Goal: Task Accomplishment & Management: Manage account settings

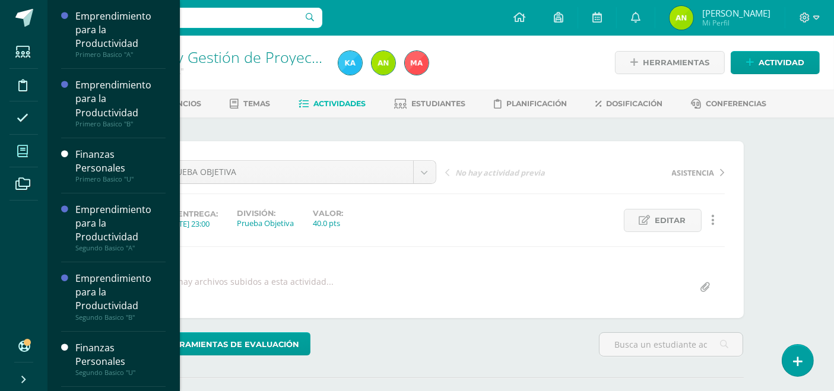
click at [15, 151] on span at bounding box center [22, 151] width 27 height 27
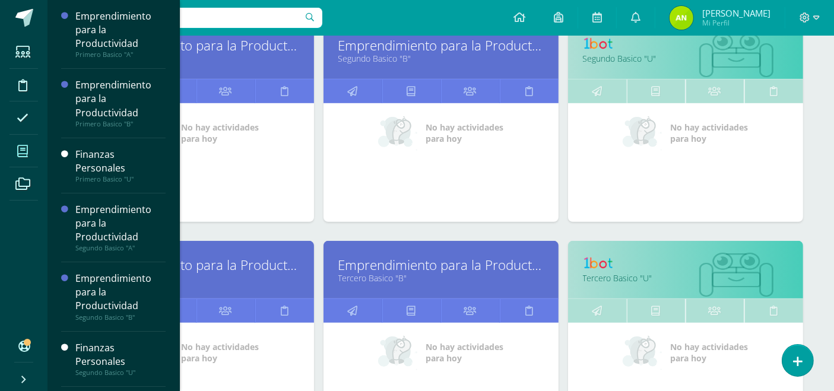
scroll to position [436, 0]
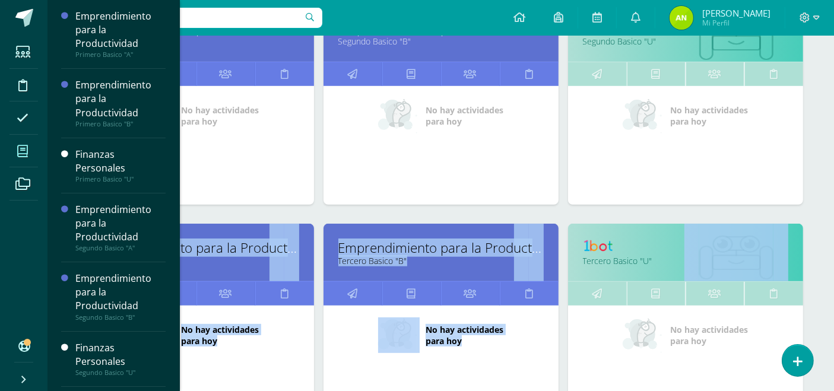
drag, startPoint x: 828, startPoint y: 198, endPoint x: 829, endPoint y: 228, distance: 29.7
click at [829, 228] on div "Mis cursos Mis Cursos (14) Mis Extracurriculares (0) Supervisados (14) Todos lo…" at bounding box center [440, 280] width 787 height 1362
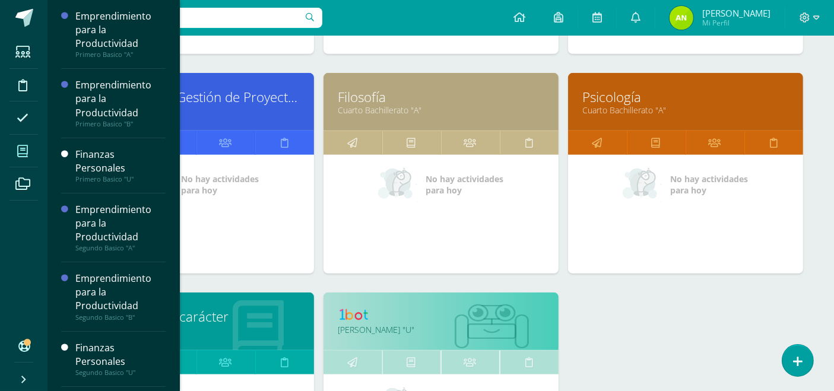
scroll to position [805, 0]
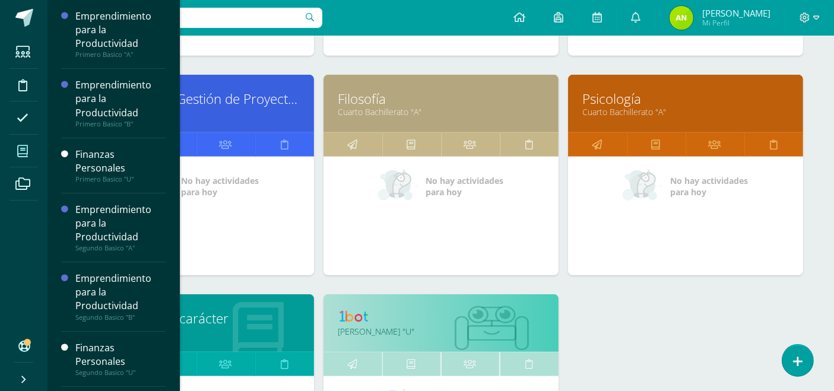
click at [351, 99] on link "Filosofía" at bounding box center [440, 99] width 205 height 18
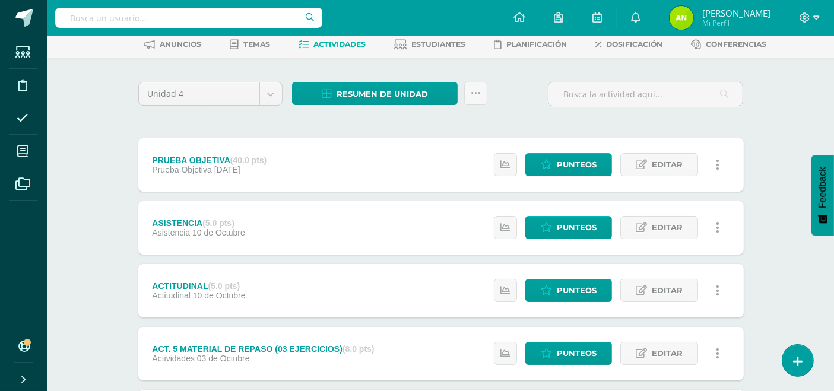
scroll to position [52, 0]
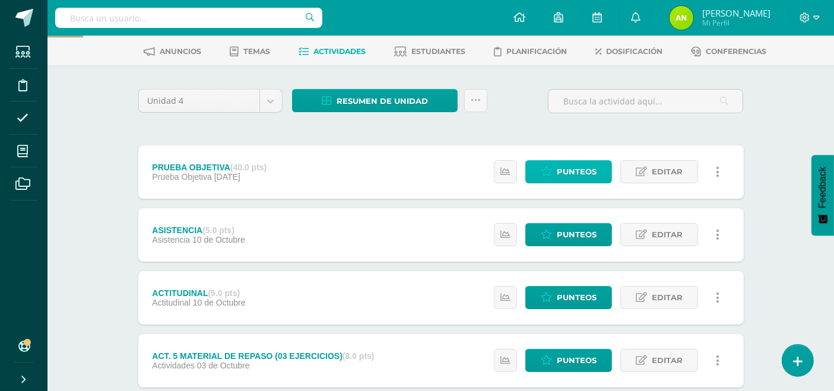
click at [573, 175] on span "Punteos" at bounding box center [577, 172] width 40 height 22
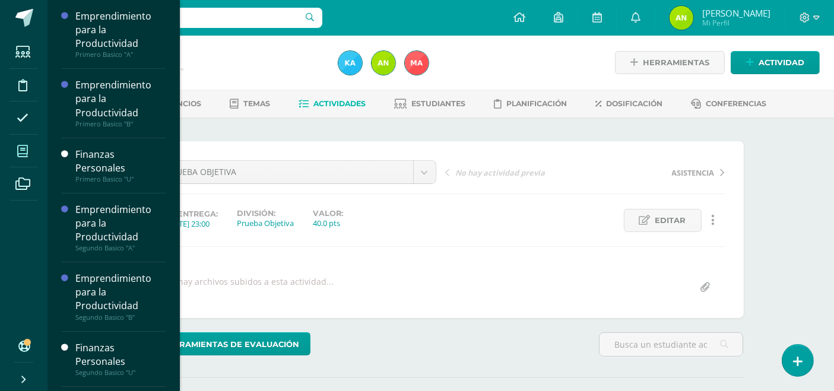
click at [14, 150] on span at bounding box center [22, 151] width 27 height 27
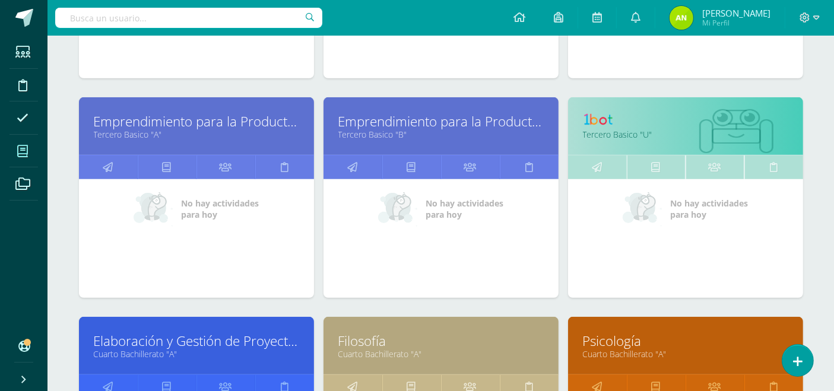
scroll to position [594, 0]
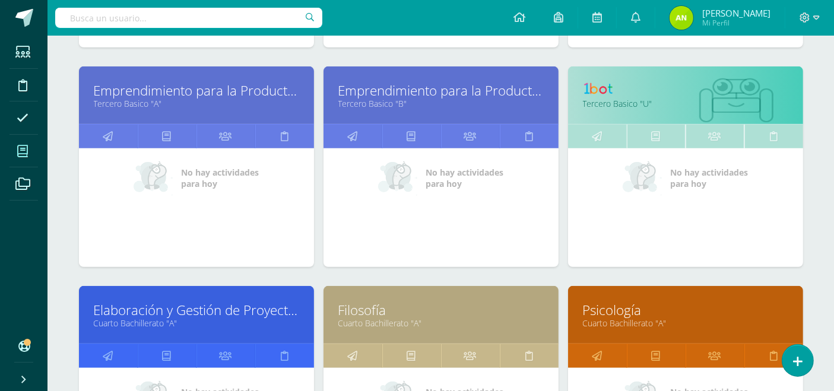
click at [218, 305] on link "Elaboración y Gestión de Proyectos" at bounding box center [196, 310] width 205 height 18
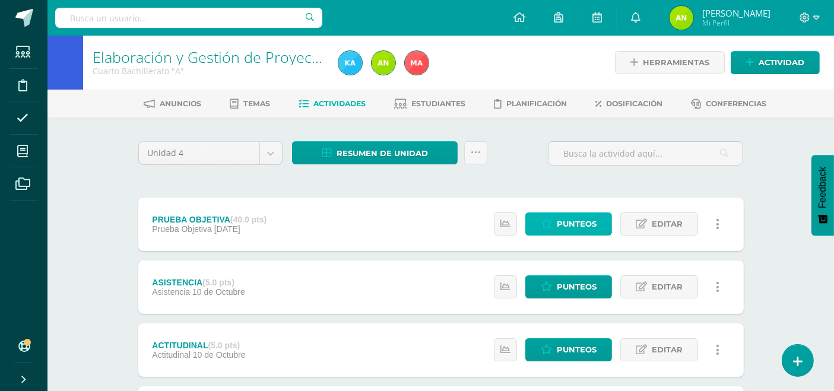
click at [559, 220] on span "Punteos" at bounding box center [577, 224] width 40 height 22
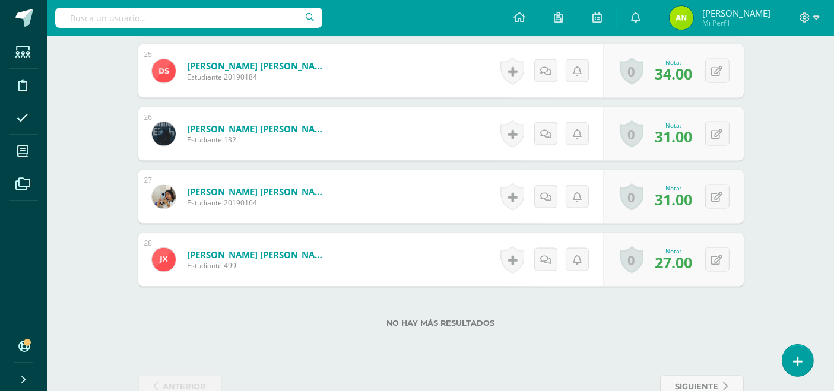
scroll to position [1881, 0]
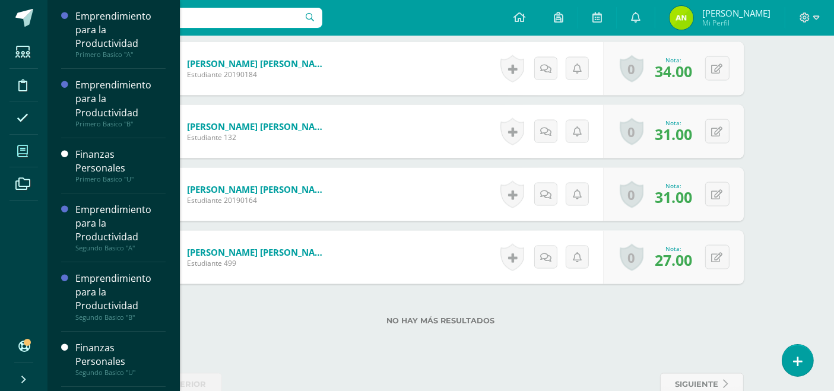
click at [19, 150] on icon at bounding box center [22, 151] width 11 height 12
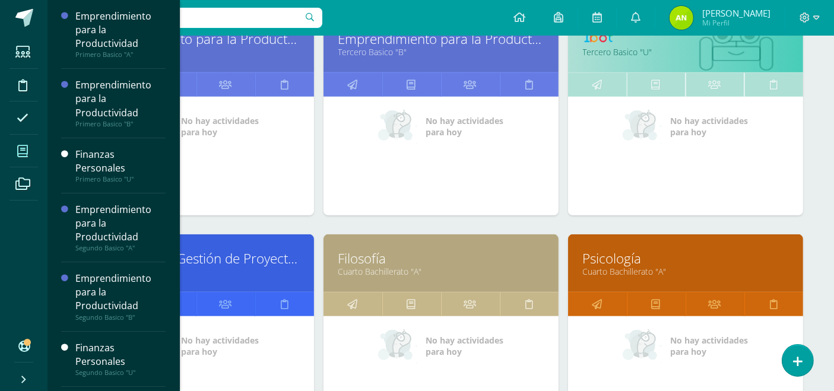
scroll to position [695, 0]
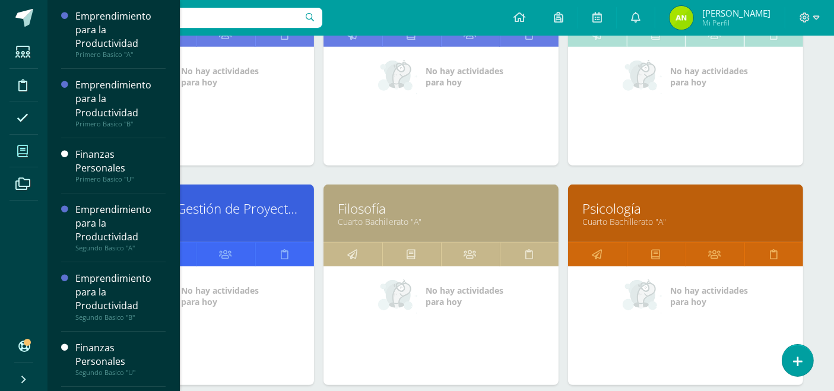
click at [595, 206] on link "Psicología" at bounding box center [685, 208] width 205 height 18
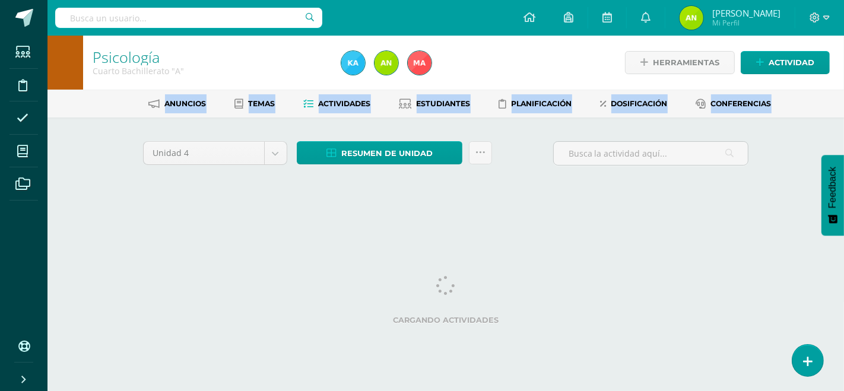
drag, startPoint x: 844, startPoint y: 77, endPoint x: 844, endPoint y: 126, distance: 48.7
click at [844, 126] on div "Psicología Cuarto Bachillerato "A" Herramientas Detalle de asistencias Activida…" at bounding box center [445, 129] width 797 height 186
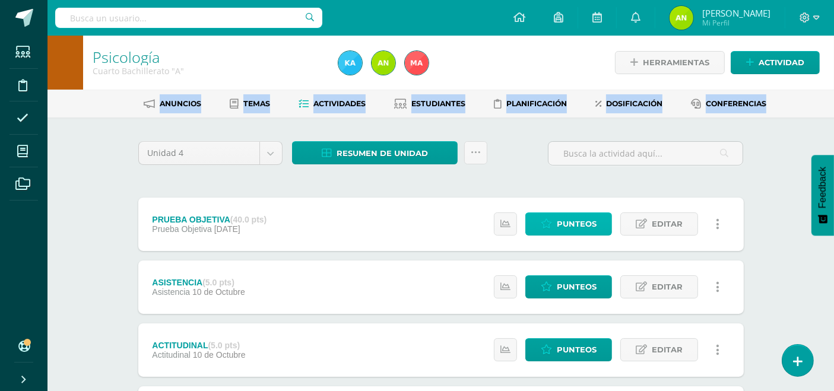
click at [571, 221] on span "Punteos" at bounding box center [577, 224] width 40 height 22
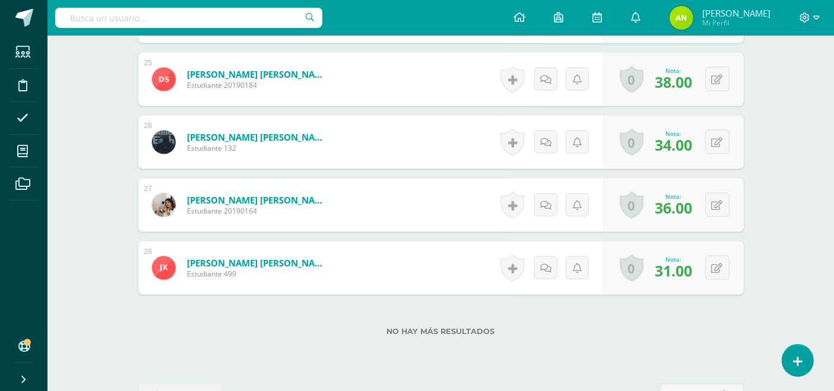
scroll to position [1884, 0]
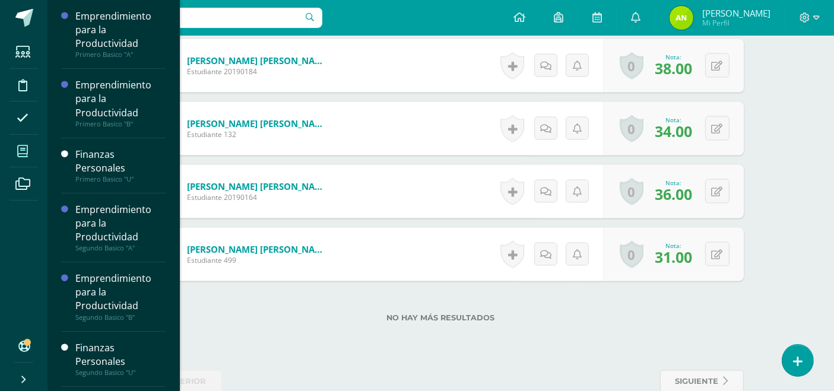
drag, startPoint x: 844, startPoint y: 319, endPoint x: 22, endPoint y: 151, distance: 838.6
click at [22, 151] on icon at bounding box center [22, 151] width 11 height 12
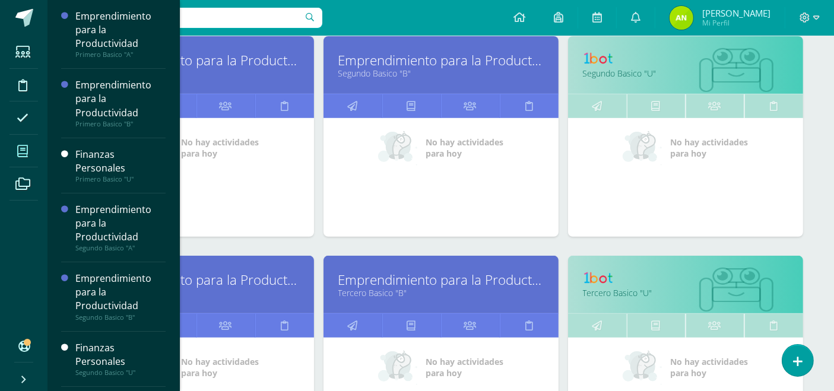
scroll to position [461, 0]
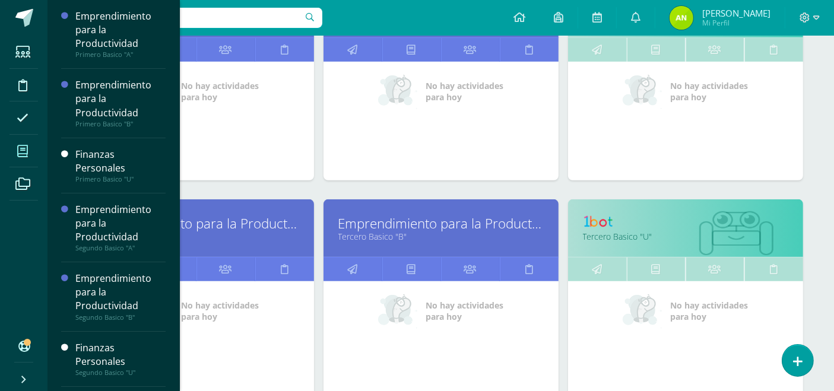
click at [240, 218] on link "Emprendimiento para la Productividad" at bounding box center [196, 223] width 205 height 18
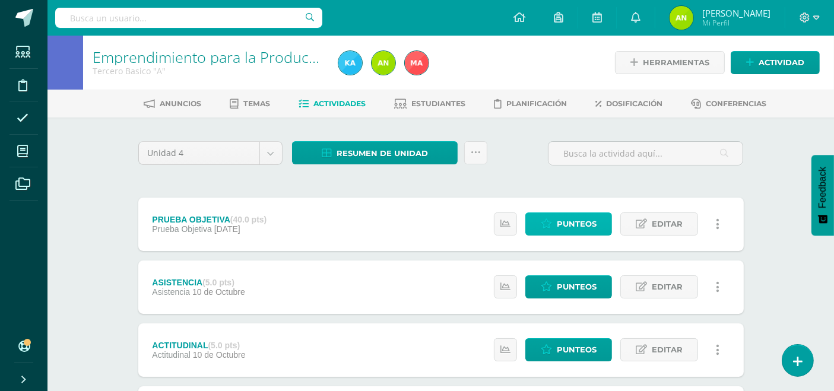
click at [588, 226] on span "Punteos" at bounding box center [577, 224] width 40 height 22
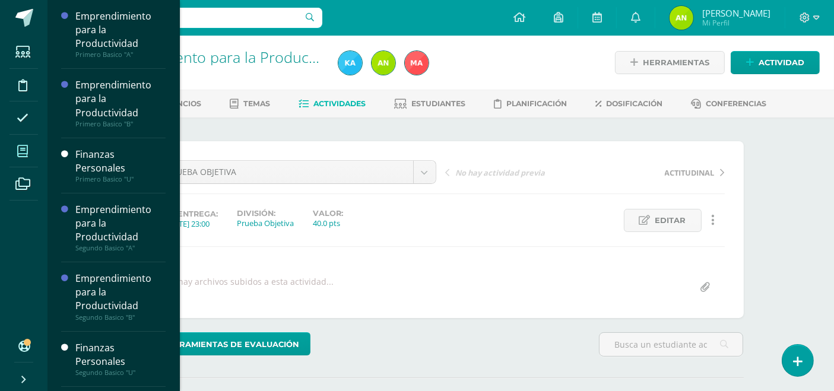
click at [17, 155] on icon at bounding box center [22, 151] width 11 height 12
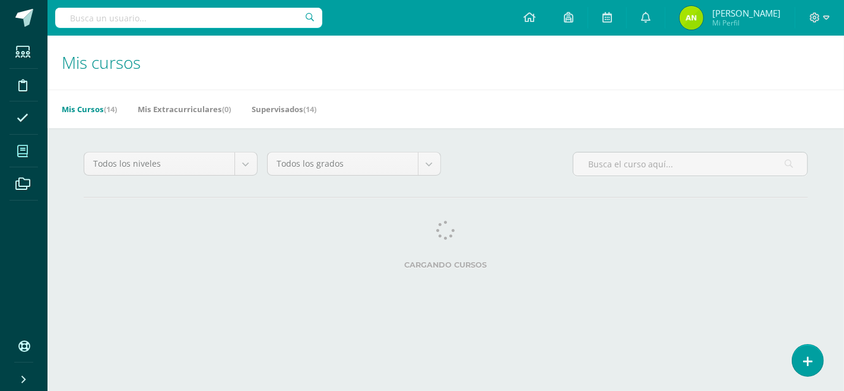
click at [811, 166] on div at bounding box center [690, 169] width 245 height 34
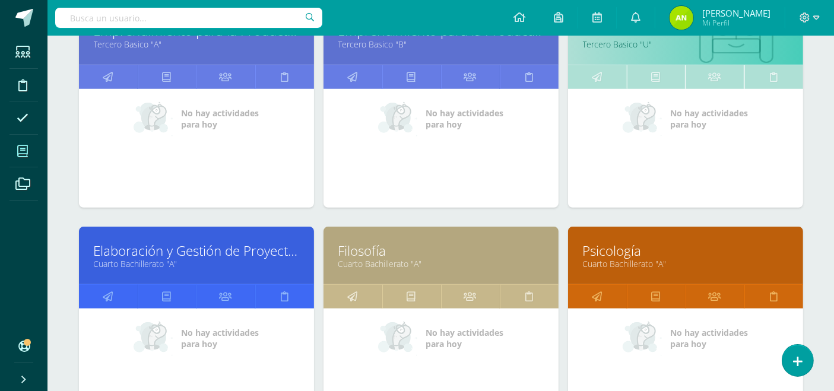
scroll to position [698, 0]
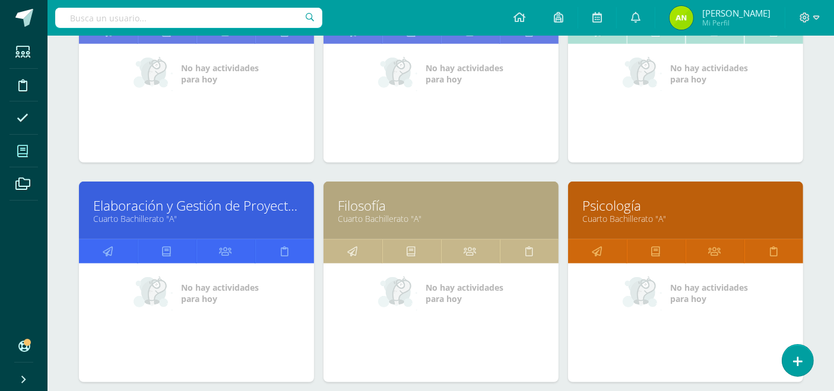
click at [233, 205] on link "Elaboración y Gestión de Proyectos" at bounding box center [196, 205] width 205 height 18
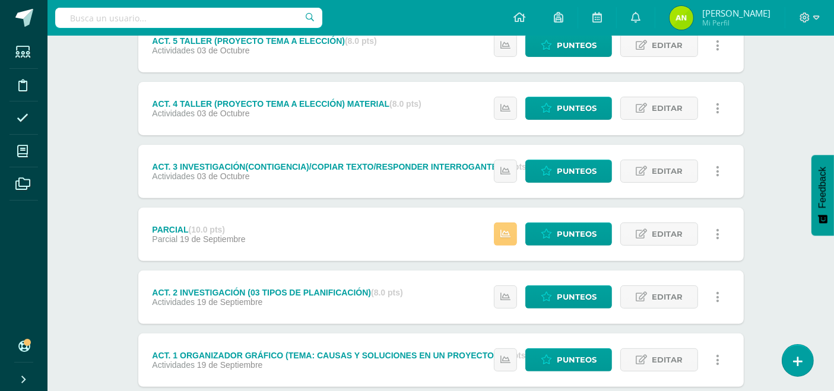
scroll to position [442, 0]
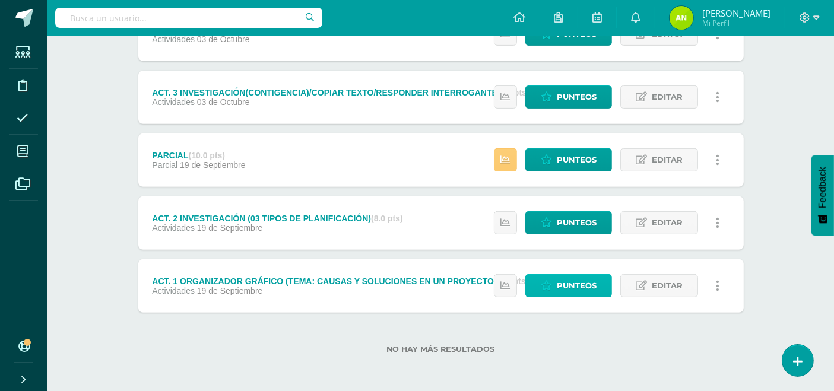
click at [589, 288] on span "Punteos" at bounding box center [577, 286] width 40 height 22
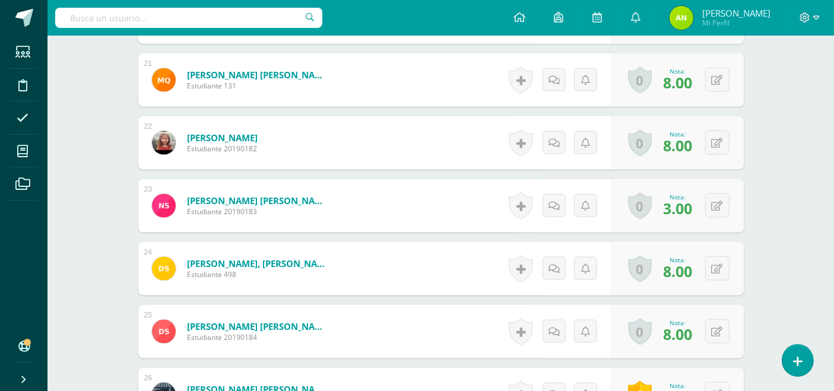
scroll to position [1613, 0]
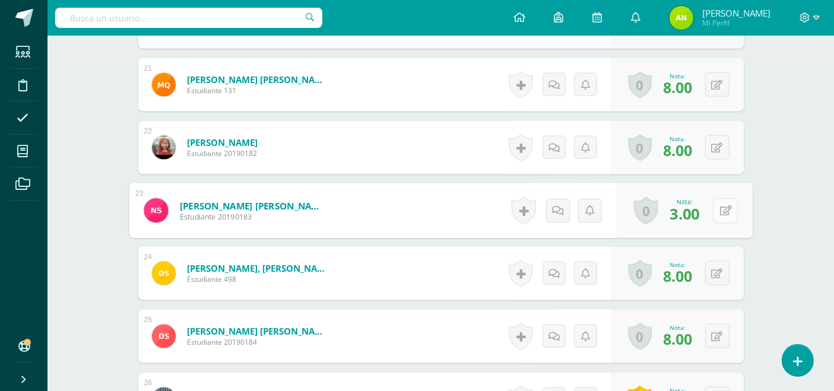
click at [717, 213] on button at bounding box center [725, 210] width 25 height 25
type input "5"
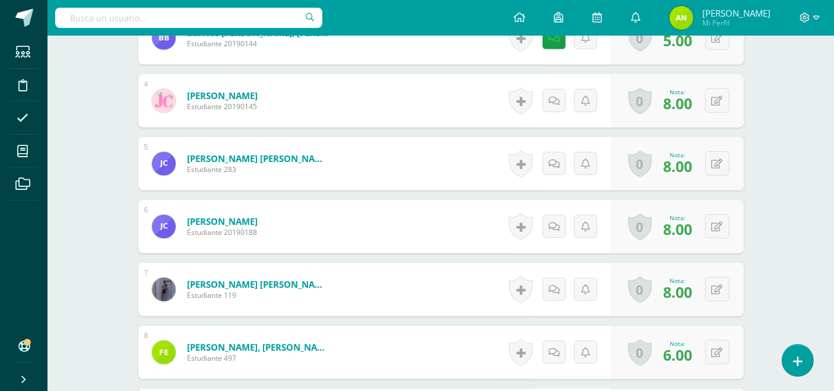
scroll to position [58, 0]
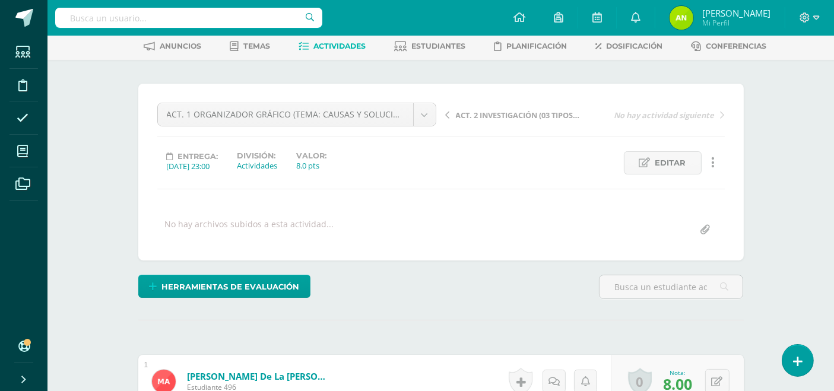
click at [500, 114] on span "ACT. 2 INVESTIGACIÓN (03 TIPOS DE PLANIFICACIÓN)" at bounding box center [519, 115] width 126 height 11
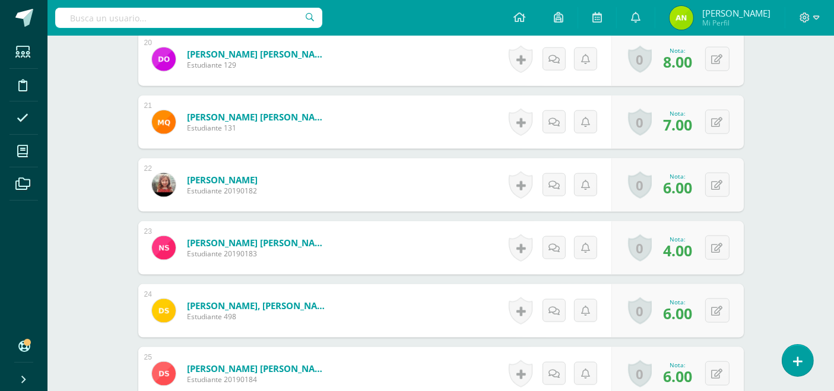
scroll to position [1634, 0]
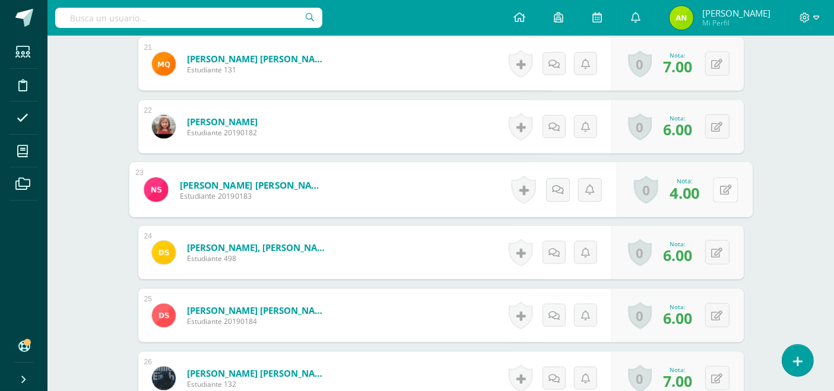
click at [721, 187] on icon at bounding box center [725, 190] width 12 height 10
type input "5"
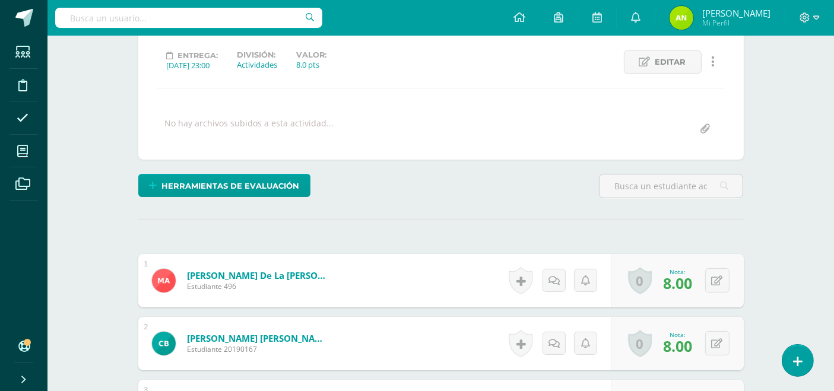
scroll to position [0, 0]
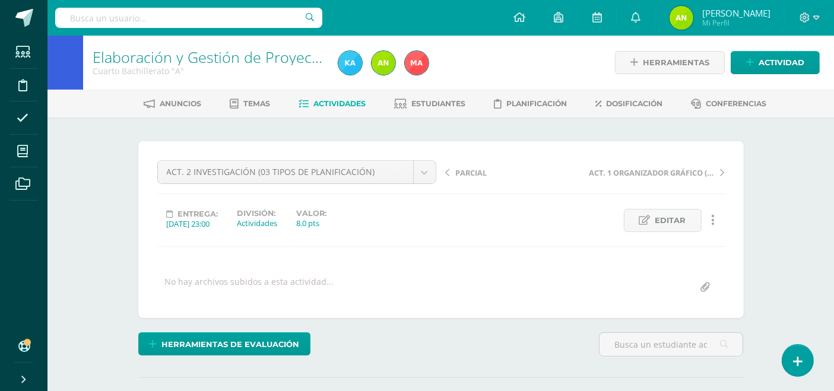
click at [407, 158] on div "ACT. 2 INVESTIGACIÓN (03 TIPOS DE PLANIFICACIÓN) PRUEBA OBJETIVA ASISTENCIA ACT…" at bounding box center [440, 229] width 605 height 177
click at [326, 107] on link "Actividades" at bounding box center [332, 103] width 67 height 19
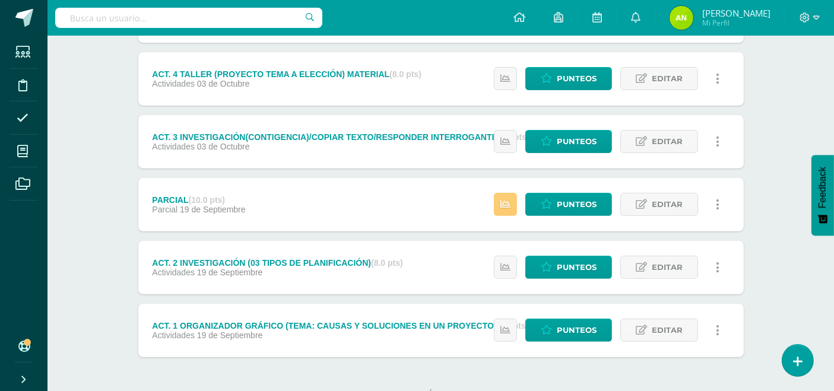
scroll to position [442, 0]
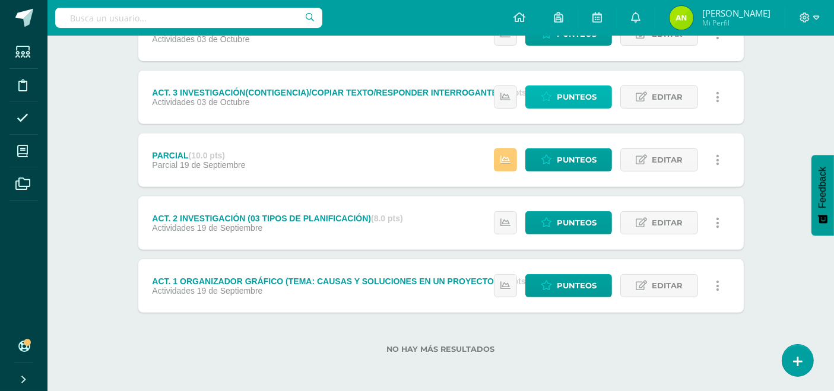
click at [578, 95] on span "Punteos" at bounding box center [577, 97] width 40 height 22
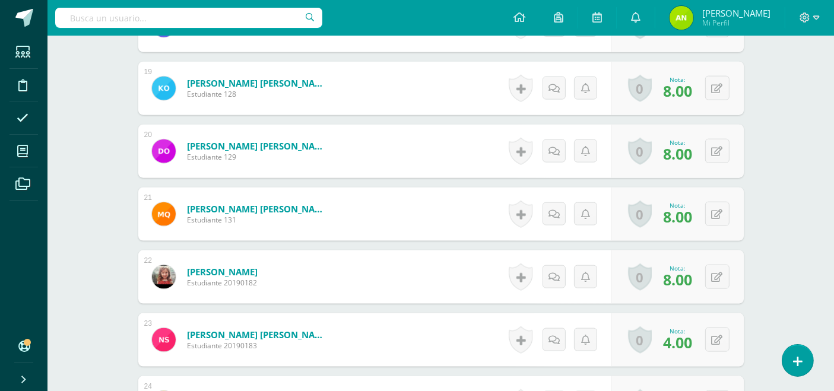
scroll to position [1508, 0]
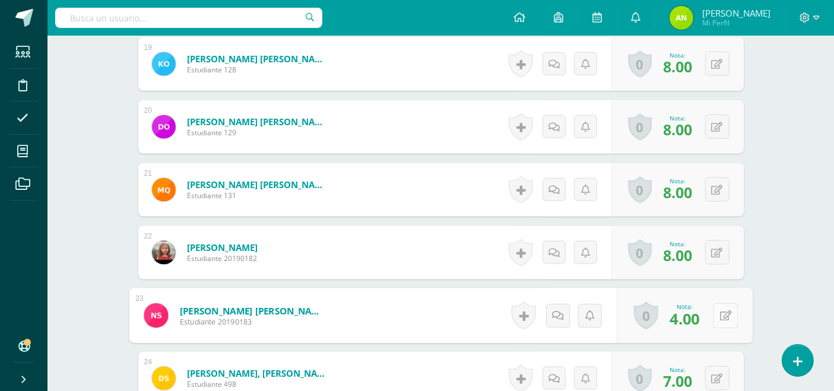
click at [711, 317] on div "0 [GEOGRAPHIC_DATA] Logros obtenidos Aún no hay logros agregados Nota: 4.00" at bounding box center [684, 316] width 136 height 55
click at [733, 313] on button at bounding box center [725, 315] width 25 height 25
type input "6"
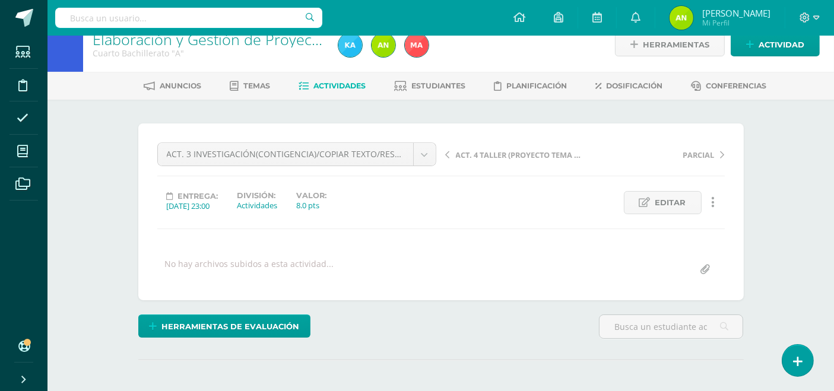
scroll to position [0, 0]
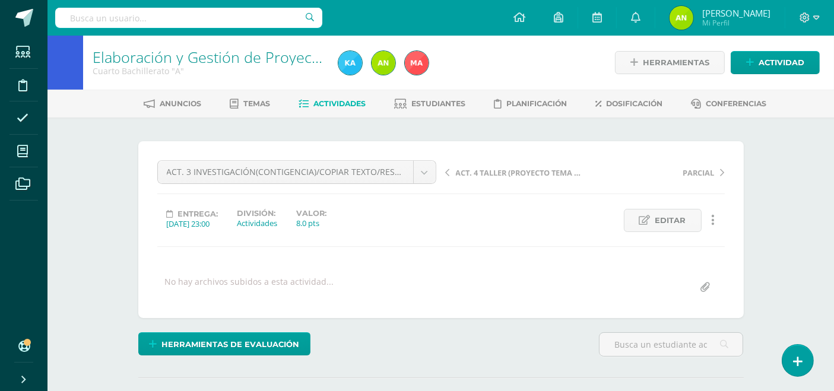
click at [351, 103] on span "Actividades" at bounding box center [339, 103] width 52 height 9
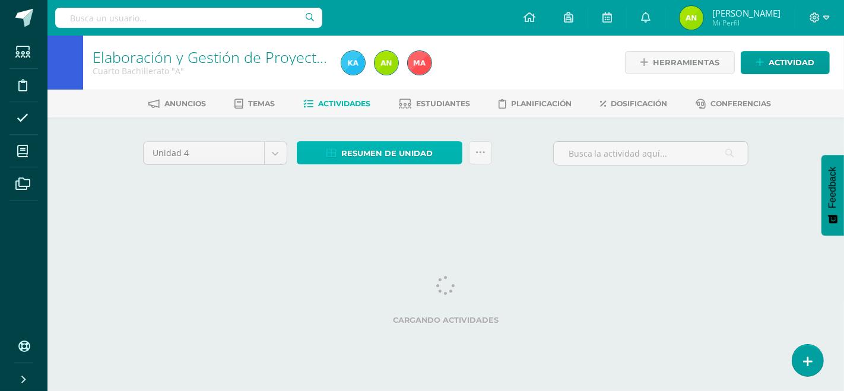
click at [366, 148] on span "Resumen de unidad" at bounding box center [386, 153] width 91 height 22
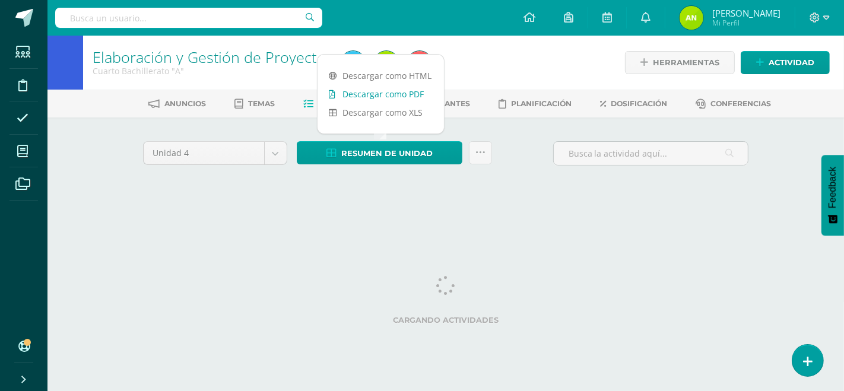
click at [382, 88] on link "Descargar como PDF" at bounding box center [381, 94] width 126 height 18
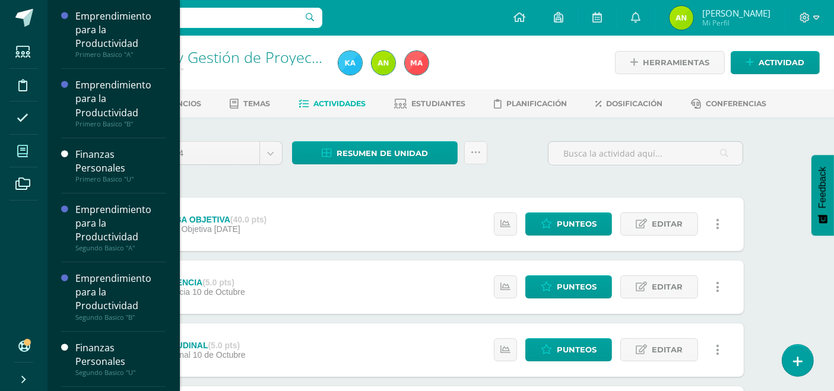
click at [23, 148] on icon at bounding box center [22, 151] width 11 height 12
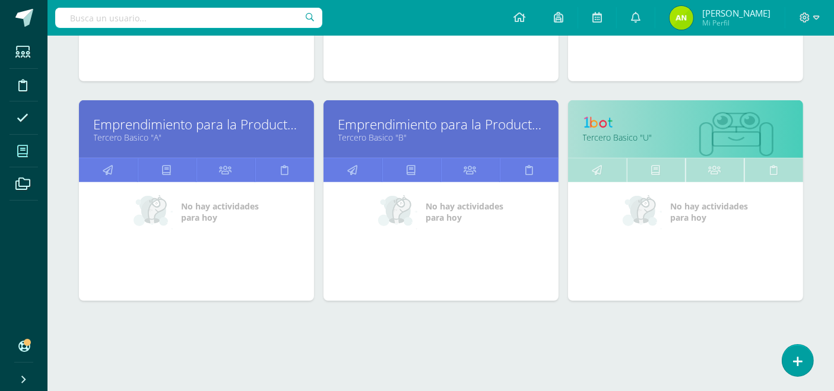
scroll to position [563, 0]
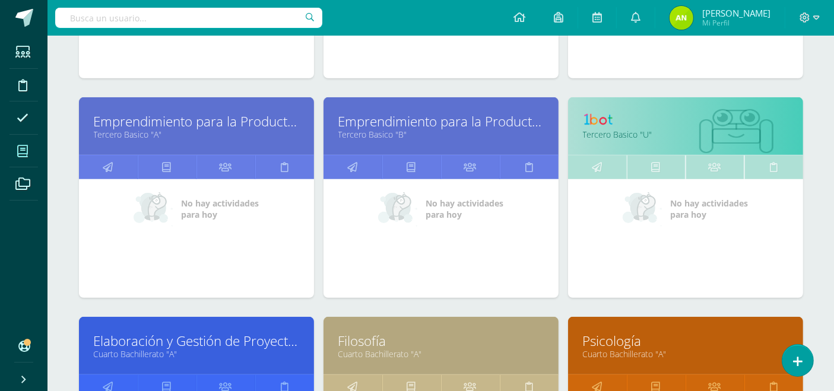
click at [604, 341] on link "Psicología" at bounding box center [685, 341] width 205 height 18
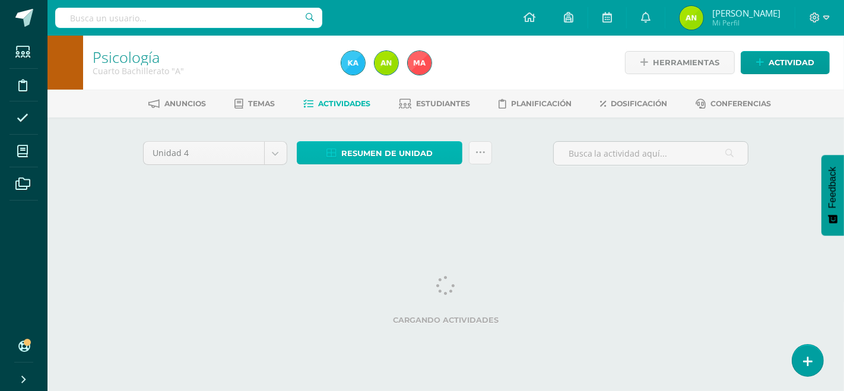
click at [364, 154] on span "Resumen de unidad" at bounding box center [386, 153] width 91 height 22
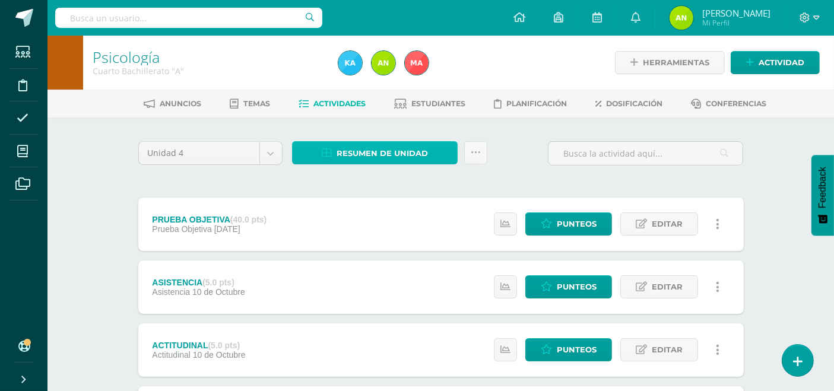
click at [405, 156] on span "Resumen de unidad" at bounding box center [382, 153] width 91 height 22
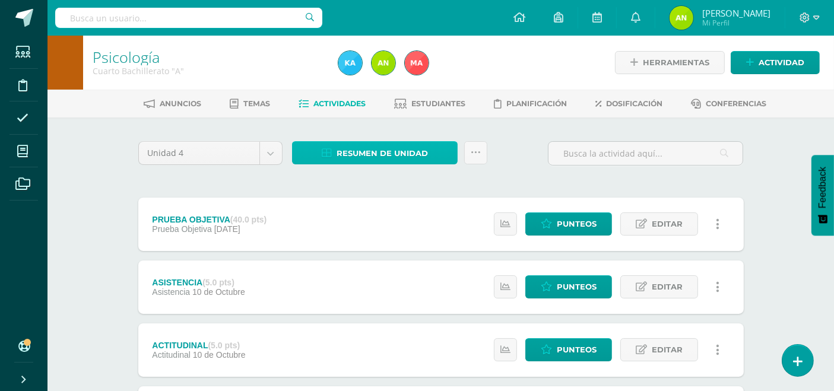
click at [375, 157] on span "Resumen de unidad" at bounding box center [382, 153] width 91 height 22
click at [394, 150] on span "Resumen de unidad" at bounding box center [382, 153] width 91 height 22
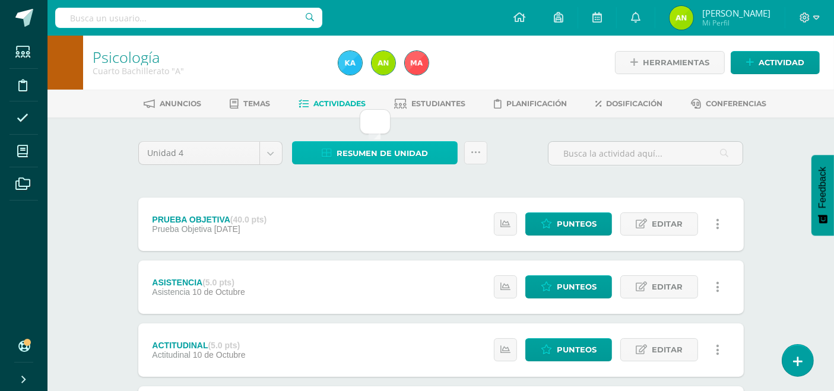
click at [394, 150] on span "Resumen de unidad" at bounding box center [382, 153] width 91 height 22
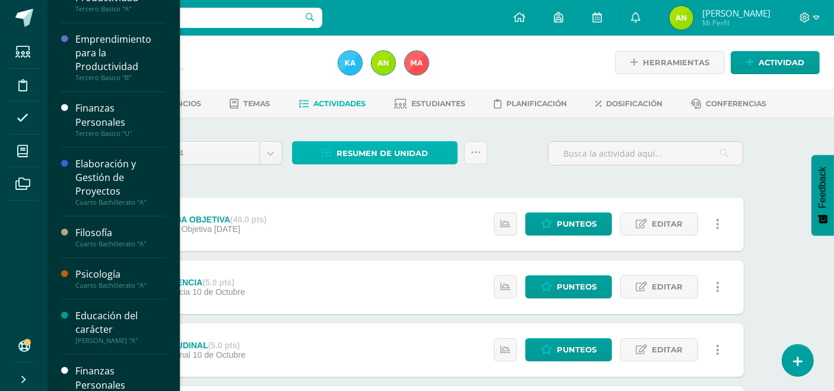
scroll to position [449, 0]
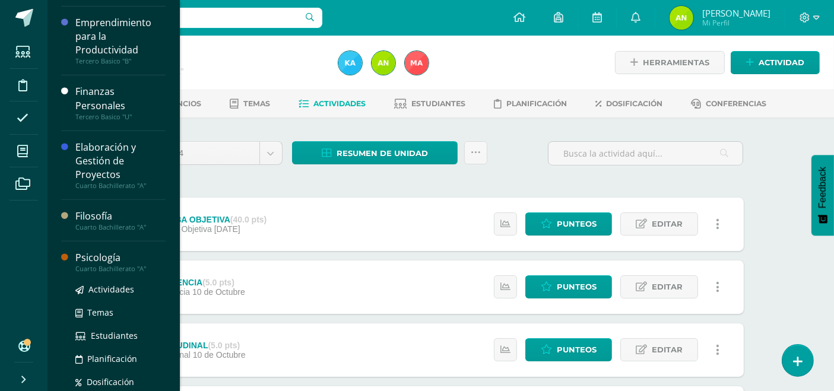
click at [103, 261] on div "Psicología" at bounding box center [120, 258] width 90 height 14
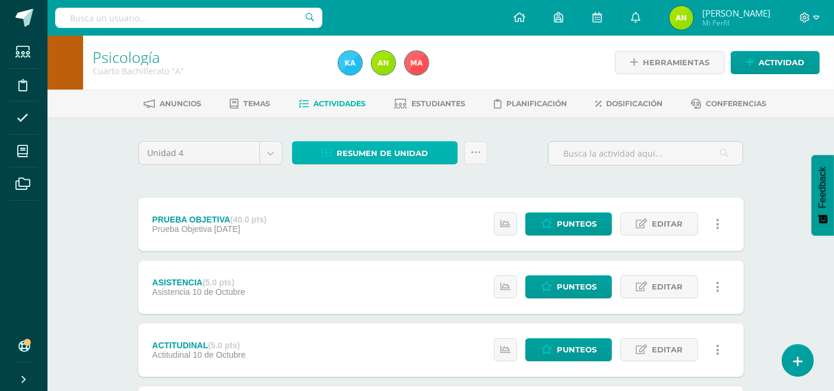
click at [369, 150] on span "Resumen de unidad" at bounding box center [382, 153] width 91 height 22
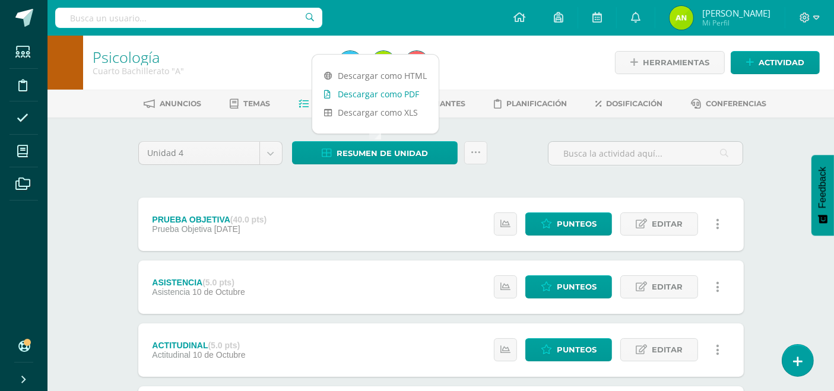
click at [375, 95] on link "Descargar como PDF" at bounding box center [375, 94] width 126 height 18
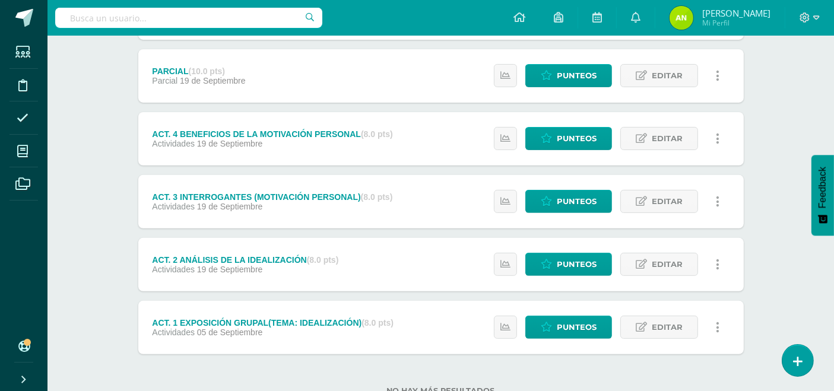
scroll to position [442, 0]
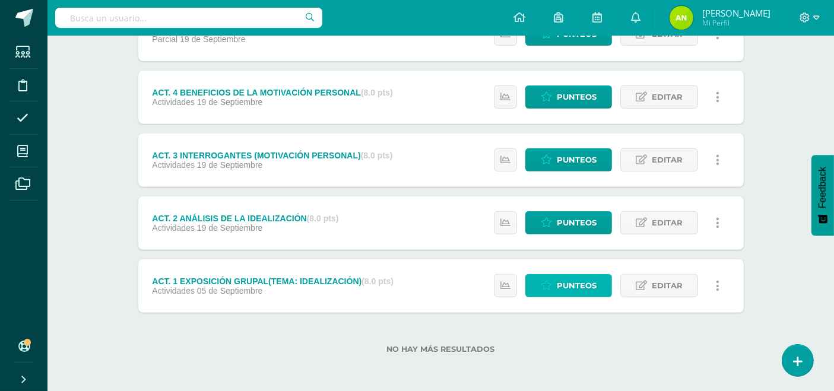
click at [578, 275] on span "Punteos" at bounding box center [577, 286] width 40 height 22
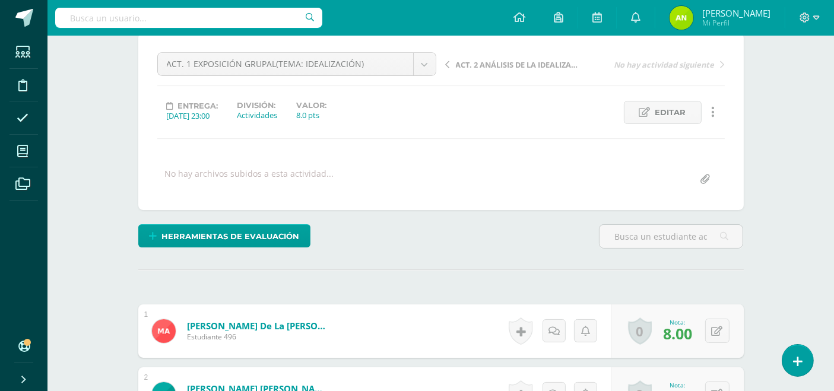
scroll to position [61, 0]
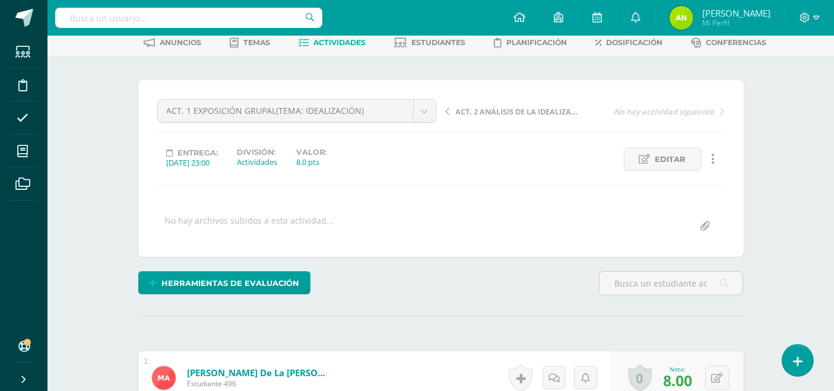
click at [502, 113] on span "ACT. 2 ANÁLISIS DE LA IDEALIZACIÓN" at bounding box center [519, 111] width 126 height 11
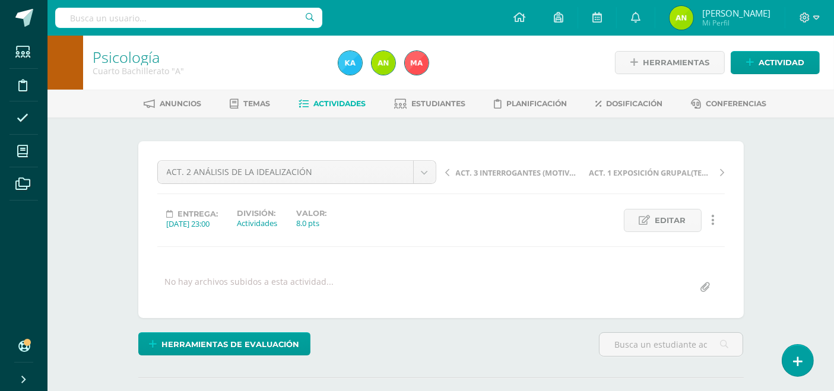
click at [505, 170] on span "ACT. 3 INTERROGANTES (MOTIVACIÓN PERSONAL)" at bounding box center [519, 172] width 126 height 11
click at [519, 172] on span "ACT. 4 BENEFICIOS DE LA MOTIVACIÓN PERSONAL" at bounding box center [519, 172] width 126 height 11
click at [474, 167] on span "PARCIAL" at bounding box center [471, 172] width 31 height 11
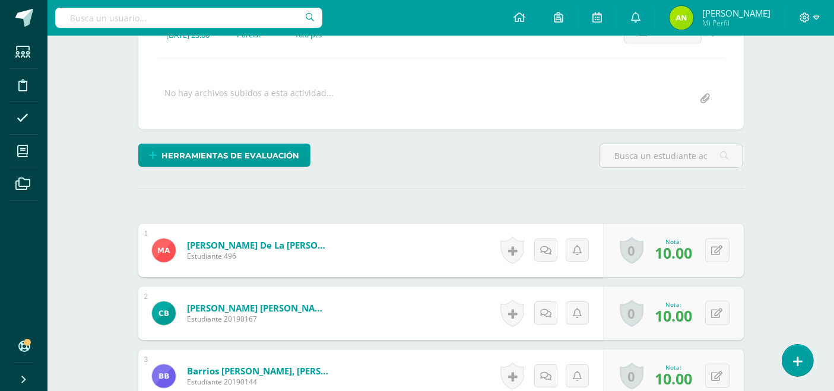
scroll to position [65, 0]
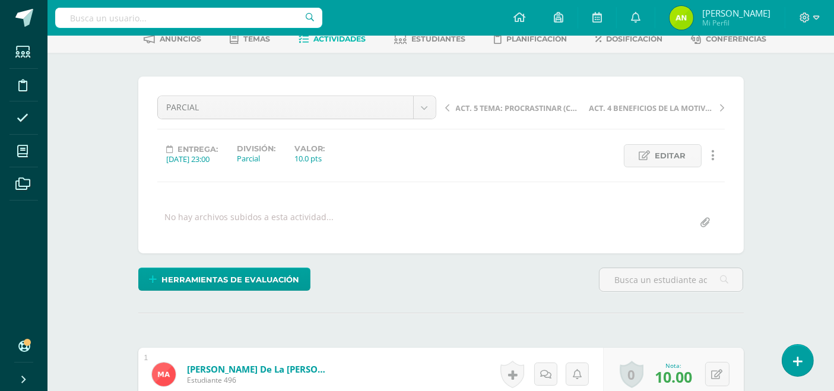
click at [530, 104] on span "ACT. 5 TEMA: PROCRASTINAR (CUADERNO AL DÍA)" at bounding box center [519, 108] width 126 height 11
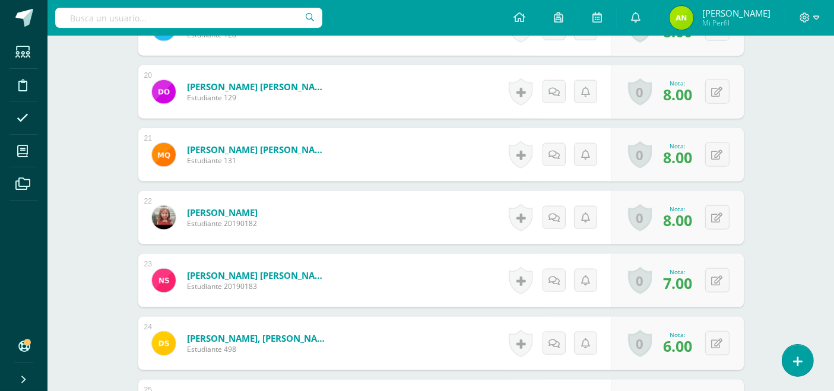
scroll to position [1546, 0]
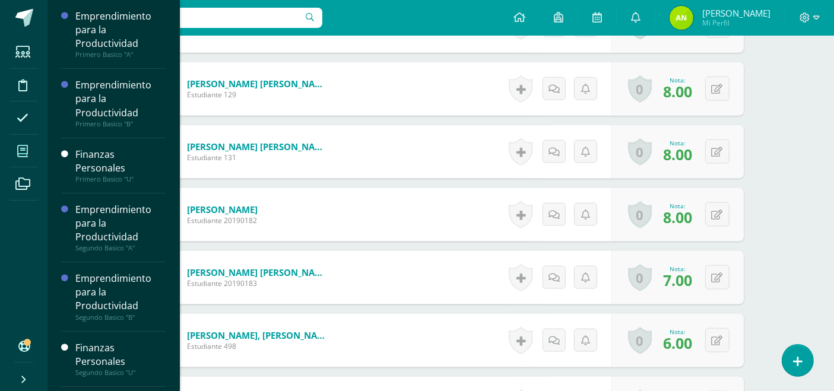
click at [22, 148] on icon at bounding box center [22, 151] width 11 height 12
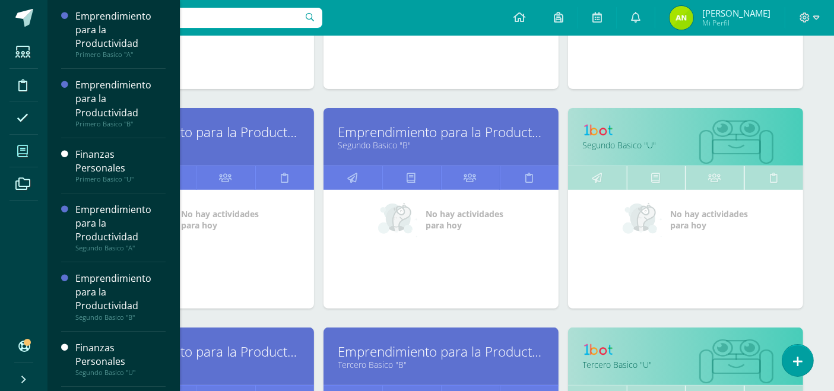
scroll to position [563, 0]
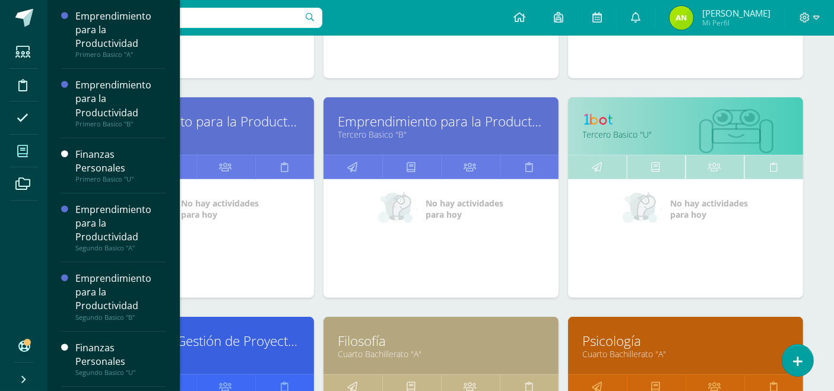
click at [359, 341] on link "Filosofía" at bounding box center [440, 341] width 205 height 18
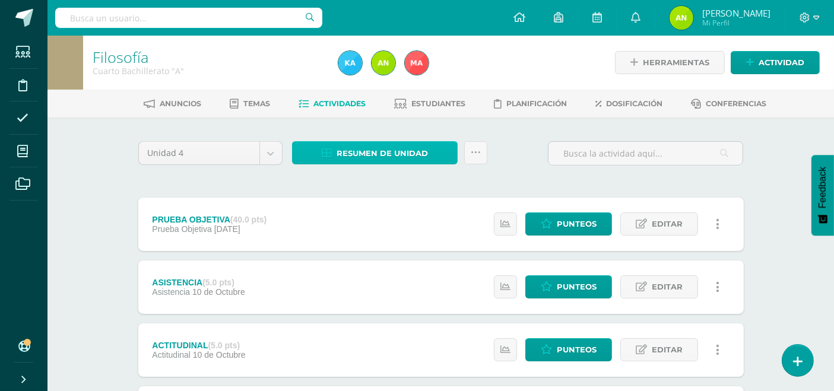
click at [383, 154] on span "Resumen de unidad" at bounding box center [382, 153] width 91 height 22
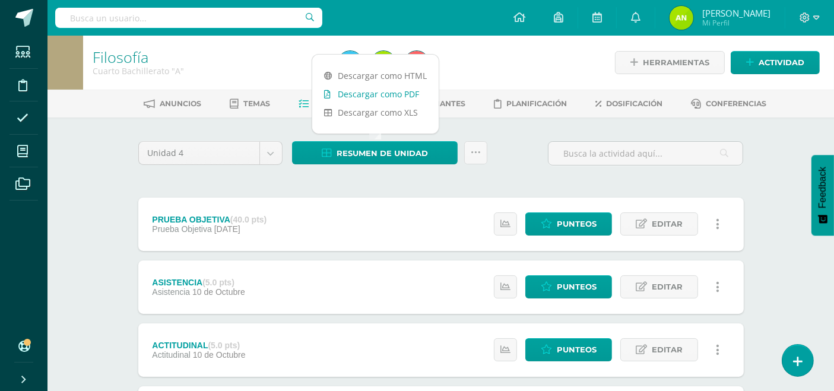
click at [379, 96] on link "Descargar como PDF" at bounding box center [375, 94] width 126 height 18
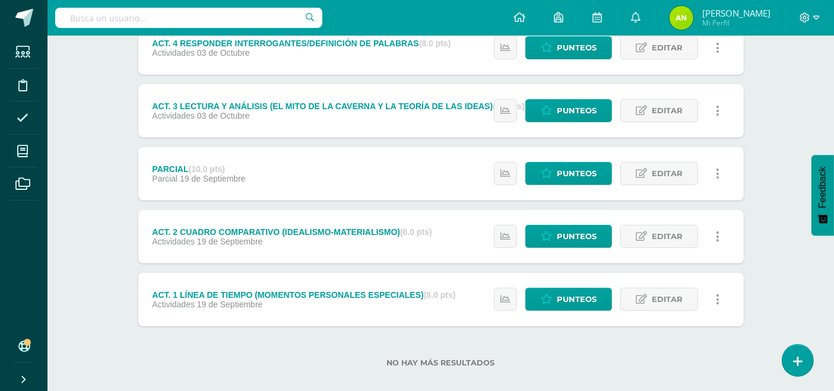
scroll to position [442, 0]
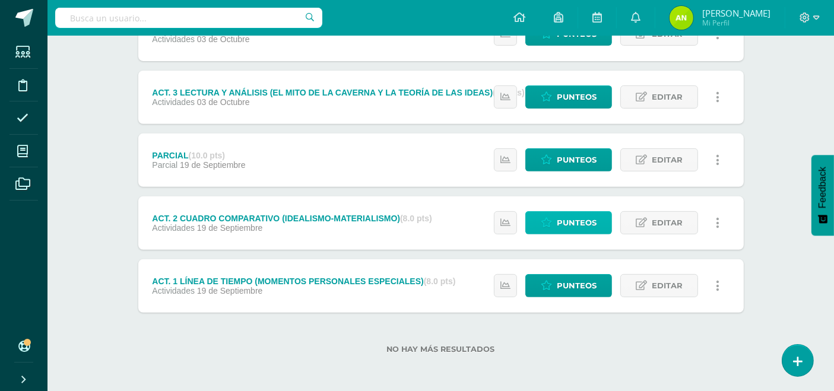
click at [578, 221] on span "Punteos" at bounding box center [577, 223] width 40 height 22
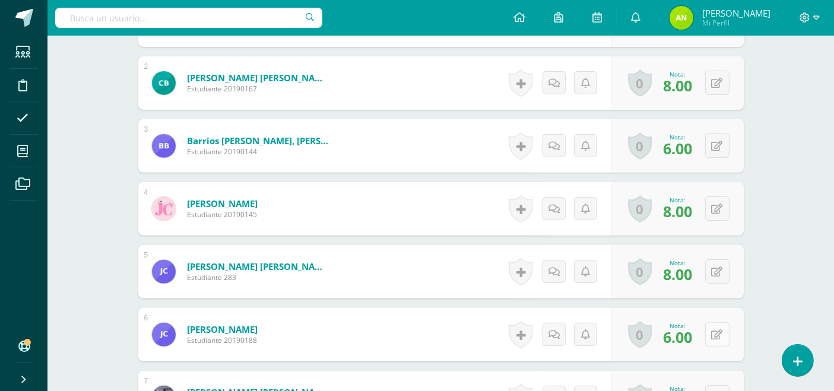
scroll to position [420, 0]
click at [719, 335] on button at bounding box center [717, 334] width 24 height 24
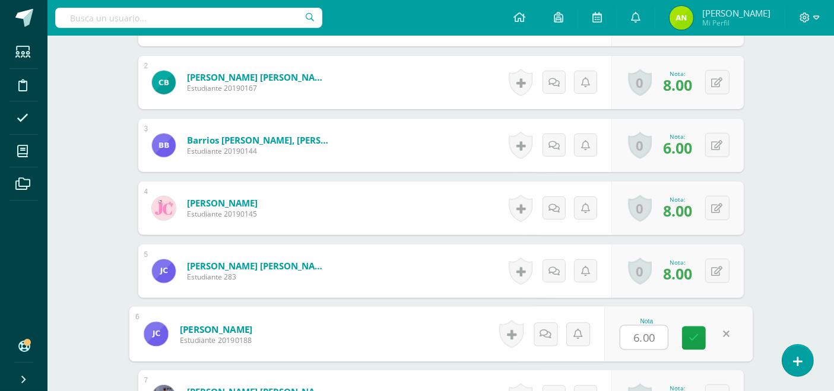
type input "7"
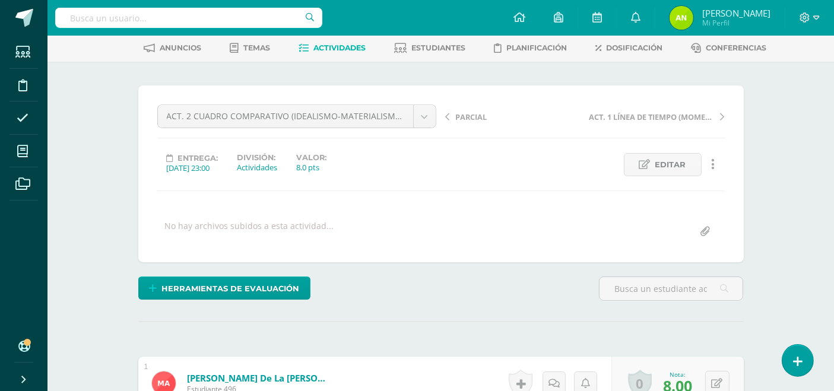
scroll to position [25, 0]
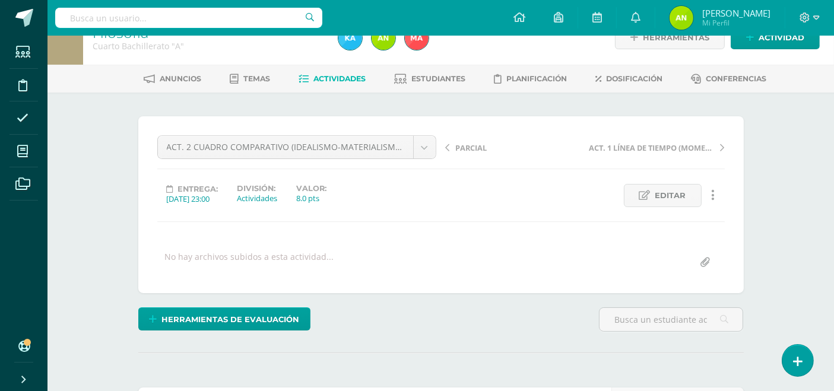
click at [340, 74] on span "Actividades" at bounding box center [339, 78] width 52 height 9
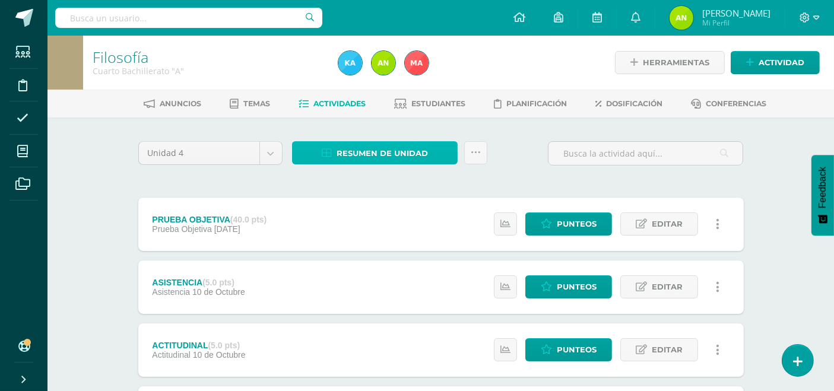
click at [384, 157] on span "Resumen de unidad" at bounding box center [382, 153] width 91 height 22
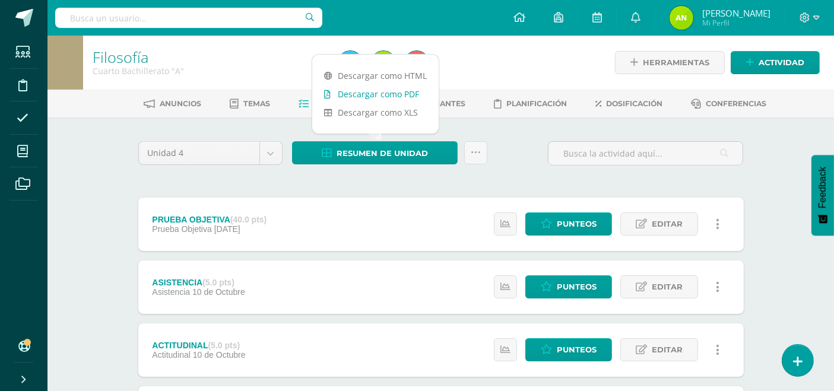
click at [380, 90] on link "Descargar como PDF" at bounding box center [375, 94] width 126 height 18
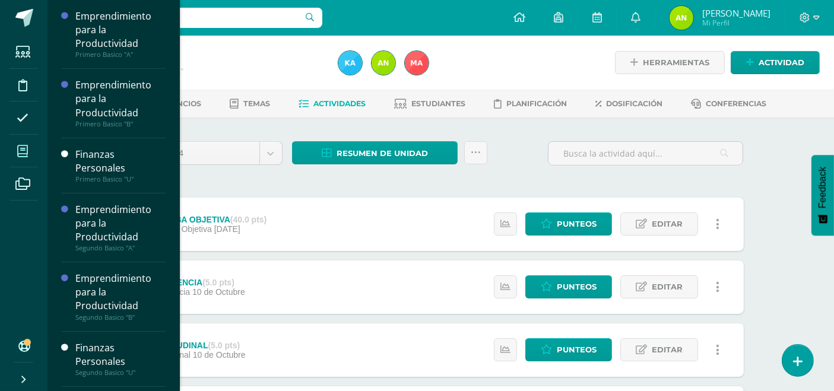
click at [24, 154] on icon at bounding box center [22, 151] width 11 height 12
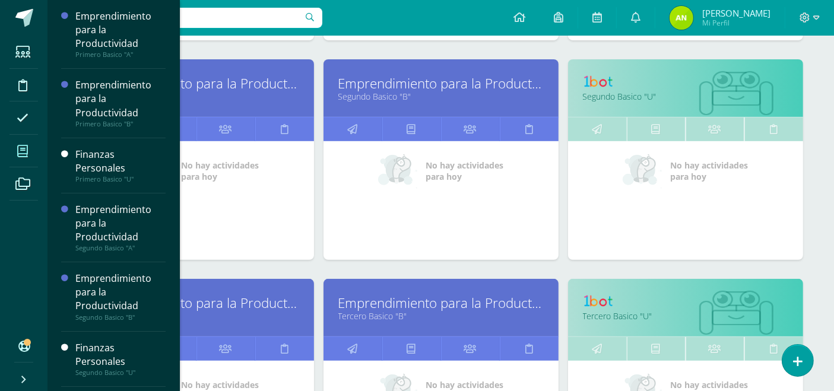
scroll to position [384, 0]
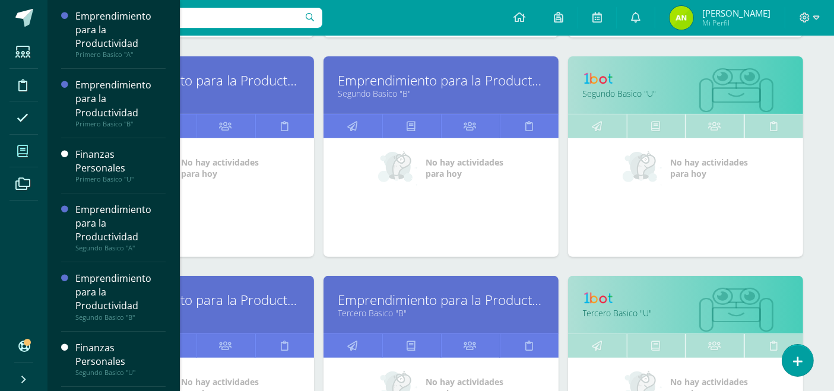
click at [234, 299] on link "Emprendimiento para la Productividad" at bounding box center [196, 300] width 205 height 18
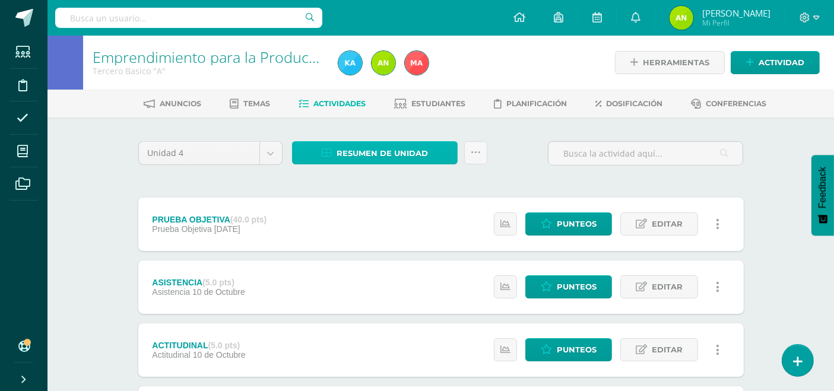
click at [359, 157] on span "Resumen de unidad" at bounding box center [382, 153] width 91 height 22
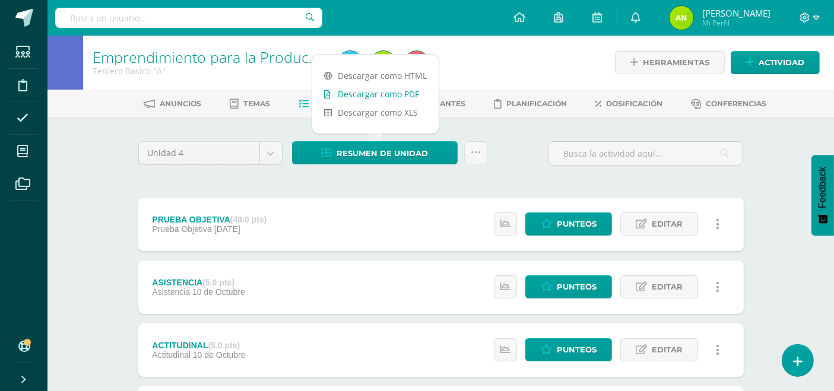
click at [363, 91] on link "Descargar como PDF" at bounding box center [375, 94] width 126 height 18
